Goal: Information Seeking & Learning: Learn about a topic

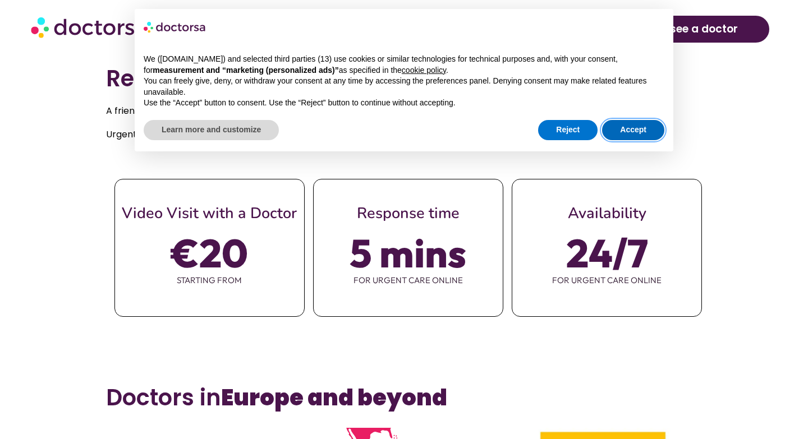
click at [617, 120] on button "Accept" at bounding box center [633, 130] width 62 height 20
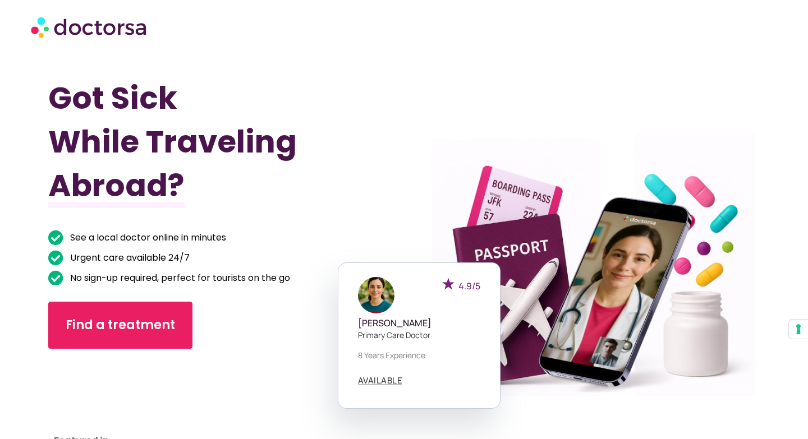
click at [122, 9] on div at bounding box center [404, 26] width 758 height 45
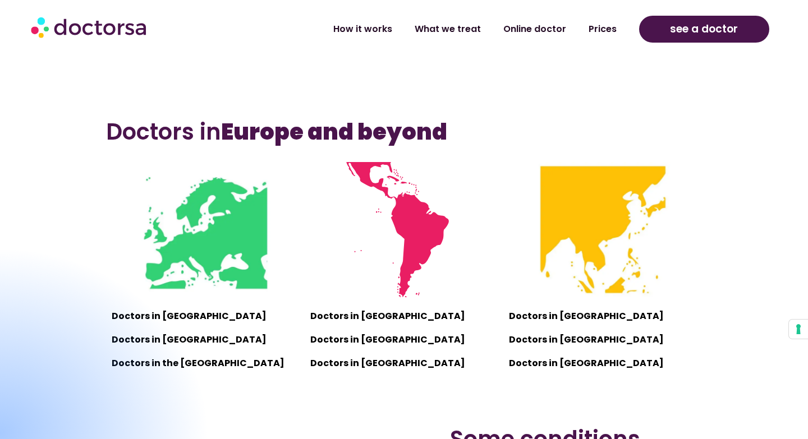
scroll to position [708, 0]
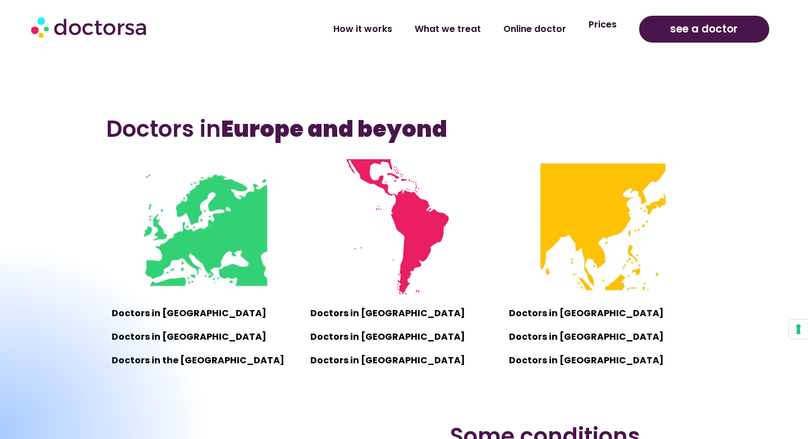
click at [593, 31] on link "Prices" at bounding box center [603, 25] width 51 height 26
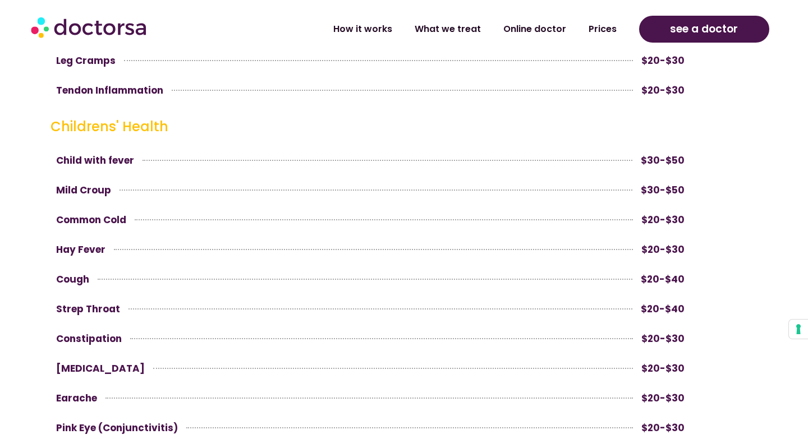
scroll to position [2952, 0]
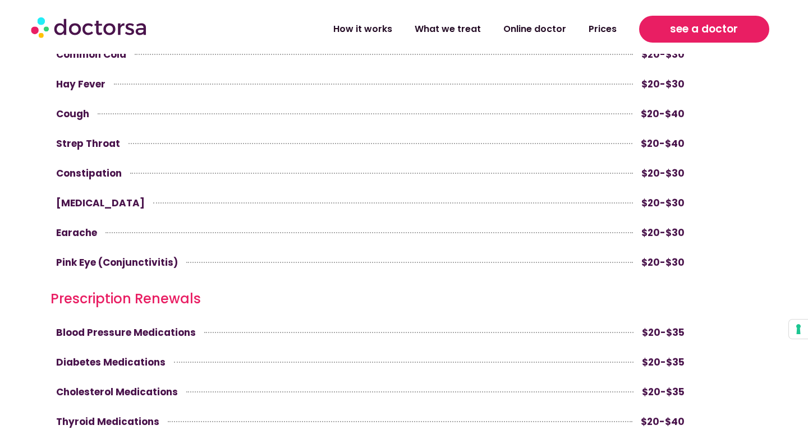
click at [673, 24] on span "see a doctor" at bounding box center [704, 29] width 68 height 18
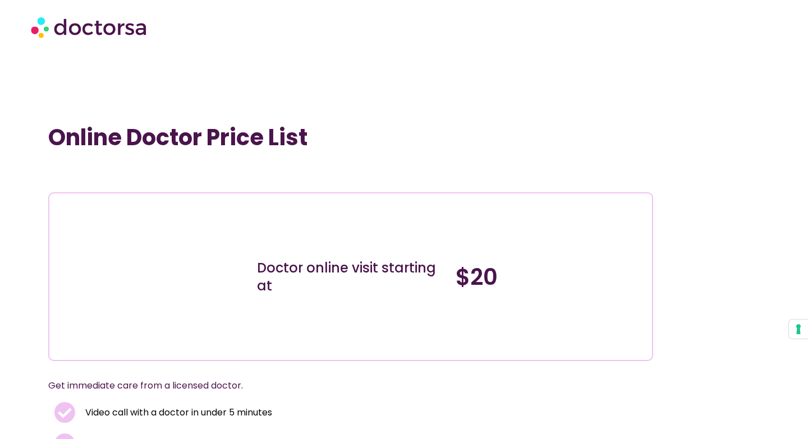
scroll to position [3005, 0]
